Goal: Information Seeking & Learning: Learn about a topic

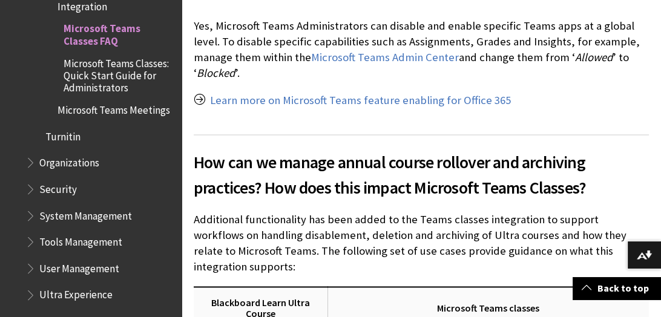
scroll to position [2743, 0]
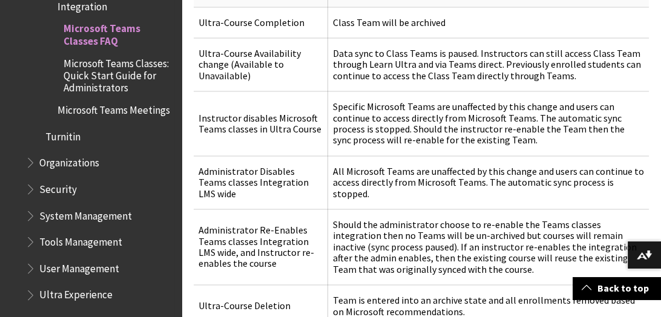
click at [117, 116] on span "Microsoft Teams Meetings" at bounding box center [113, 108] width 113 height 16
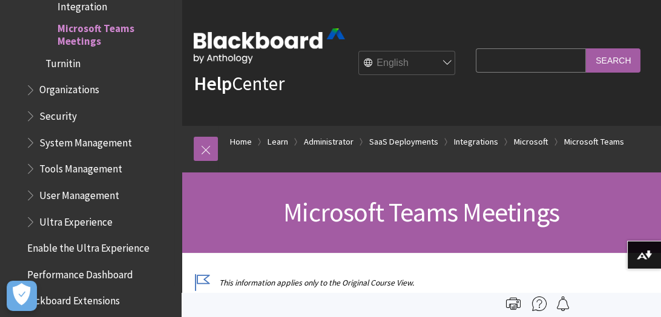
click at [83, 165] on span "Tools Management" at bounding box center [80, 167] width 83 height 16
